Goal: Information Seeking & Learning: Find specific fact

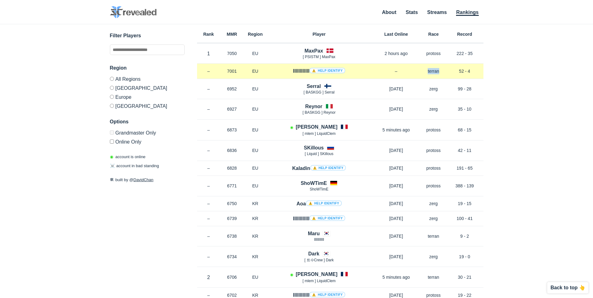
drag, startPoint x: 441, startPoint y: 72, endPoint x: 401, endPoint y: 73, distance: 39.9
click at [401, 73] on div "Rank – MMR 7001 Region EU llllllllllll ⚠️ Help identify – Race terran Record 52…" at bounding box center [340, 71] width 286 height 15
click at [401, 73] on p "–" at bounding box center [396, 71] width 50 height 6
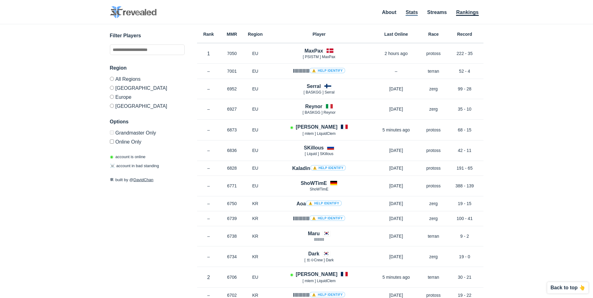
click at [410, 15] on link "Stats" at bounding box center [411, 13] width 12 height 6
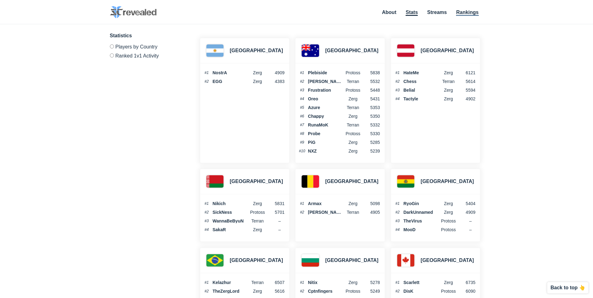
click at [473, 14] on link "Rankings" at bounding box center [467, 13] width 22 height 6
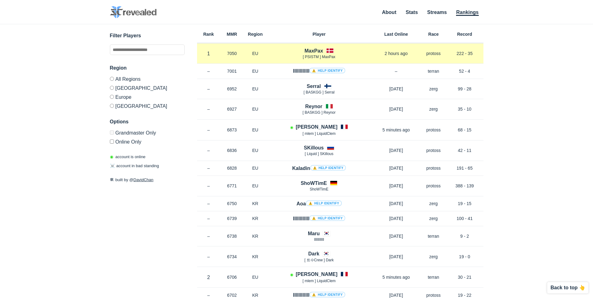
click at [268, 54] on p "[ PSISTM ] MaxPax" at bounding box center [319, 56] width 104 height 5
click at [312, 51] on h4 "MaxPax" at bounding box center [313, 50] width 19 height 7
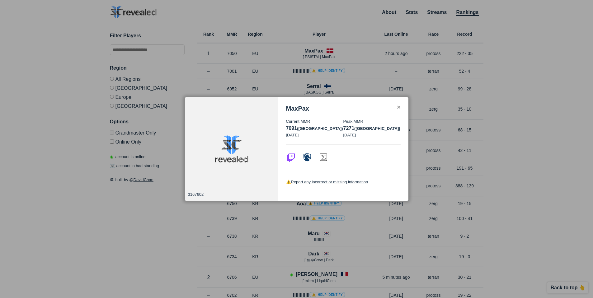
click at [395, 106] on div "MaxPax" at bounding box center [343, 108] width 115 height 7
click at [398, 110] on div "✕" at bounding box center [398, 107] width 4 height 5
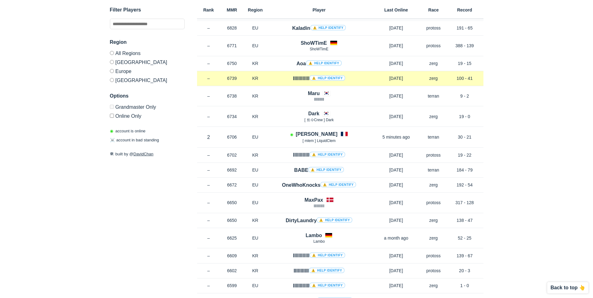
scroll to position [156, 0]
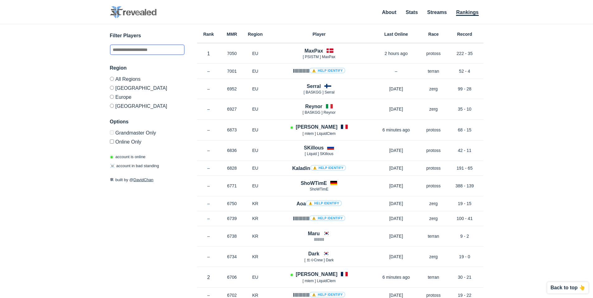
click at [168, 50] on input "text" at bounding box center [147, 50] width 75 height 11
